Goal: Transaction & Acquisition: Subscribe to service/newsletter

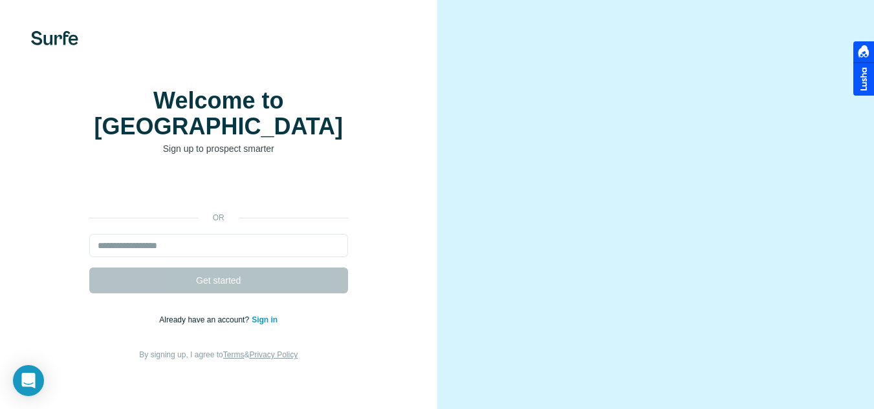
click at [139, 243] on input "email" at bounding box center [218, 245] width 259 height 23
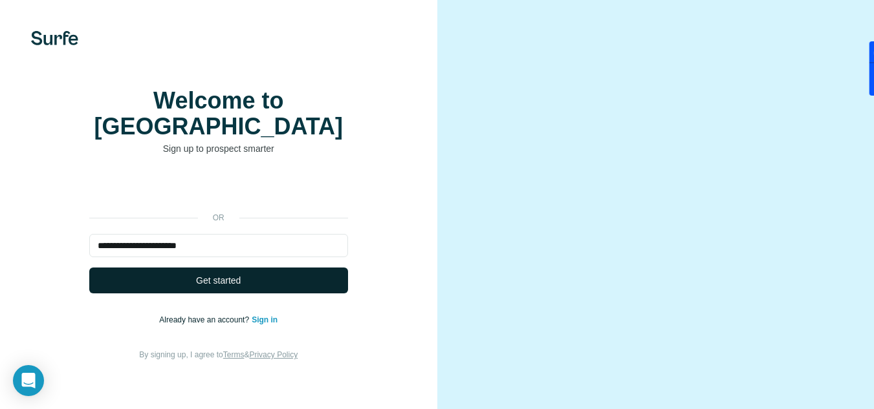
type input "**********"
click at [172, 281] on button "Get started" at bounding box center [218, 281] width 259 height 26
click at [235, 279] on span "Get started" at bounding box center [218, 280] width 45 height 13
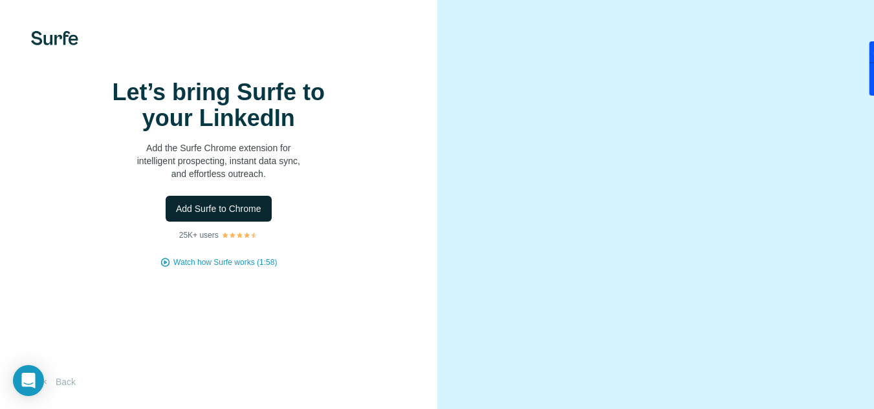
click at [193, 215] on span "Add Surfe to Chrome" at bounding box center [218, 208] width 85 height 13
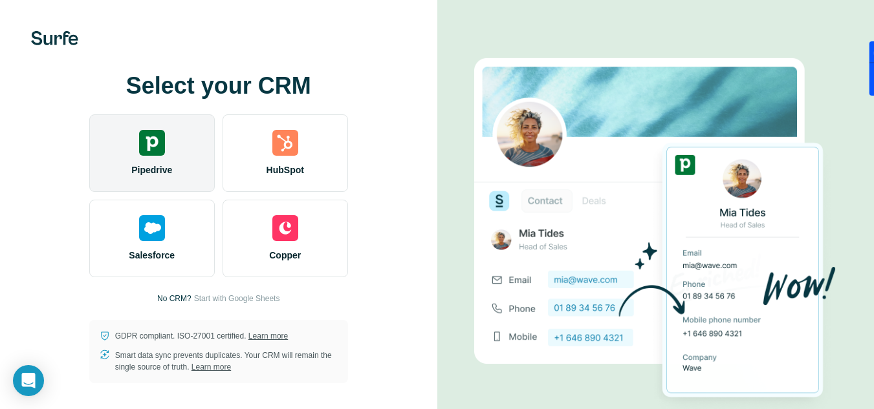
click at [175, 147] on div "Pipedrive" at bounding box center [151, 154] width 125 height 78
